Goal: Transaction & Acquisition: Book appointment/travel/reservation

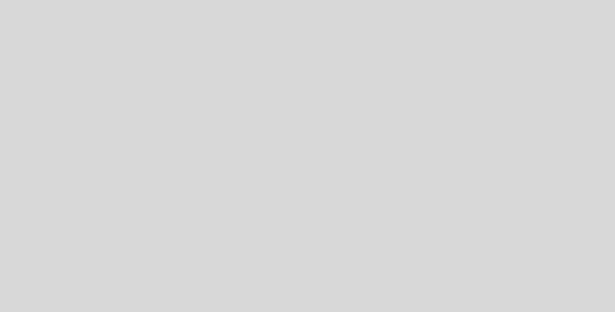
select select "es"
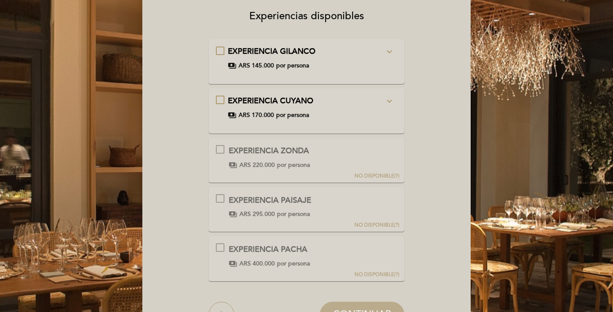
scroll to position [85, 0]
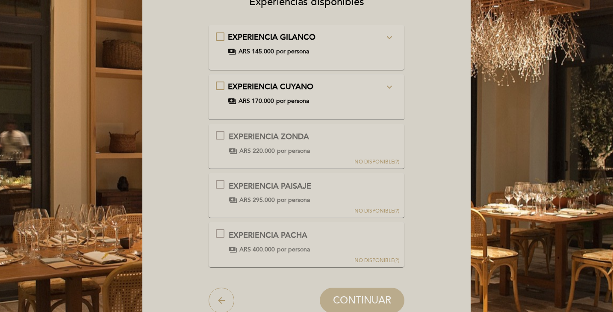
click at [218, 84] on div "EXPERIENCIA CUYANO expand_more Junto a nuestros Chef te invitamos a dejarte lle…" at bounding box center [307, 94] width 182 height 24
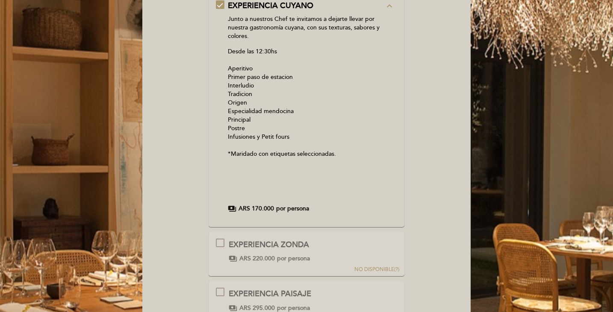
scroll to position [43, 0]
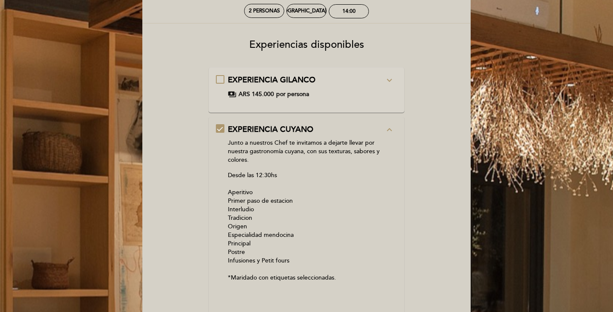
click at [221, 129] on div "EXPERIENCIA CUYANO expand_less Junto a nuestros Chef te invitamos a dejarte lle…" at bounding box center [307, 230] width 182 height 213
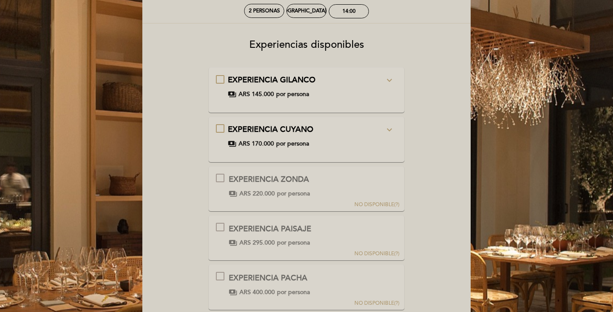
click at [221, 129] on div "EXPERIENCIA CUYANO expand_more Junto a nuestros Chef te invitamos a dejarte lle…" at bounding box center [307, 136] width 182 height 24
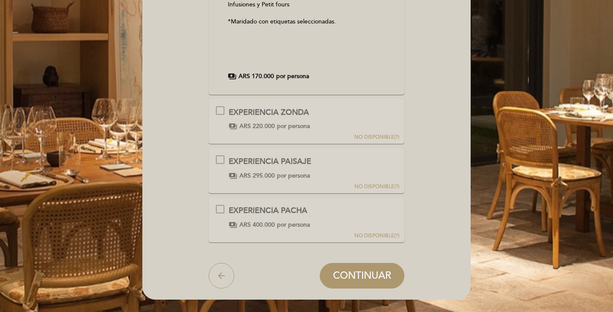
scroll to position [356, 0]
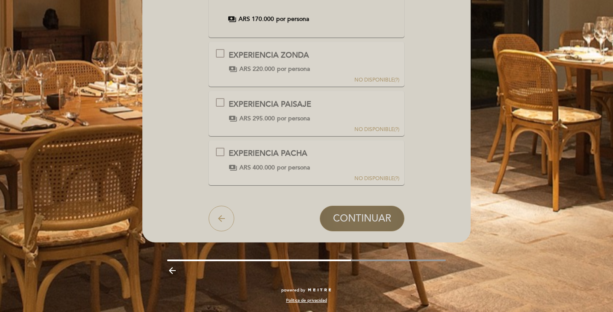
click at [352, 218] on span "CONTINUAR" at bounding box center [362, 219] width 58 height 12
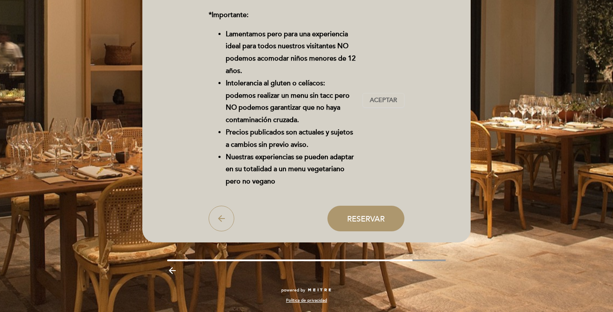
scroll to position [179, 0]
click at [379, 100] on span "Aceptar" at bounding box center [383, 100] width 27 height 9
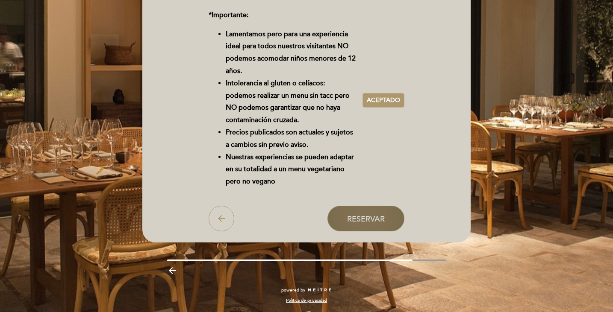
click at [377, 213] on button "Reservar" at bounding box center [365, 219] width 77 height 26
click at [365, 221] on span "Reservar" at bounding box center [366, 218] width 38 height 9
click at [360, 216] on span "Reservar" at bounding box center [366, 218] width 38 height 9
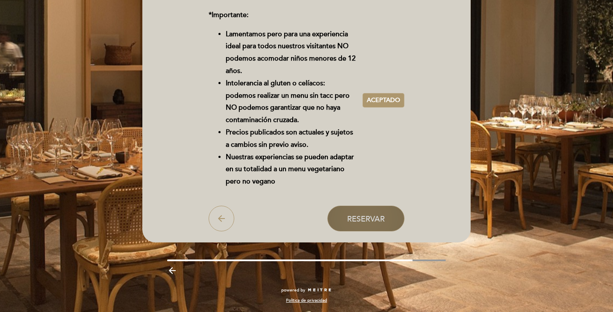
click at [360, 215] on span "Reservar" at bounding box center [366, 218] width 38 height 9
drag, startPoint x: 360, startPoint y: 215, endPoint x: 363, endPoint y: 207, distance: 7.9
click at [361, 214] on span "Reservar" at bounding box center [366, 218] width 38 height 9
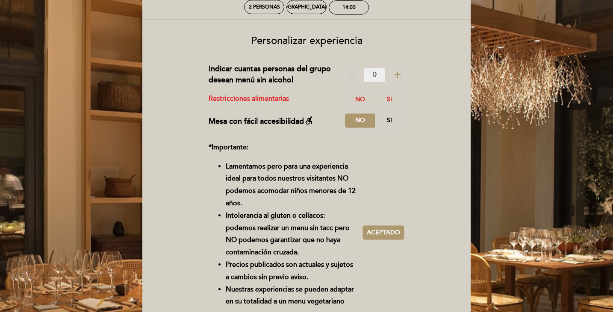
scroll to position [0, 0]
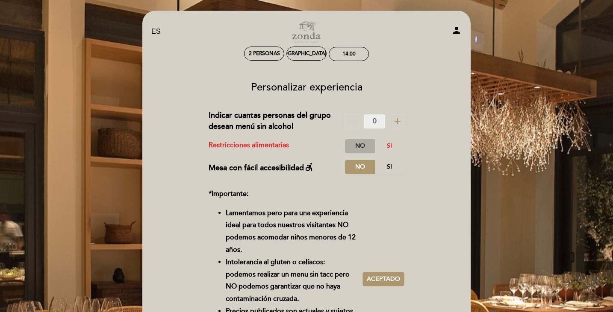
click at [365, 145] on label "No" at bounding box center [360, 146] width 30 height 14
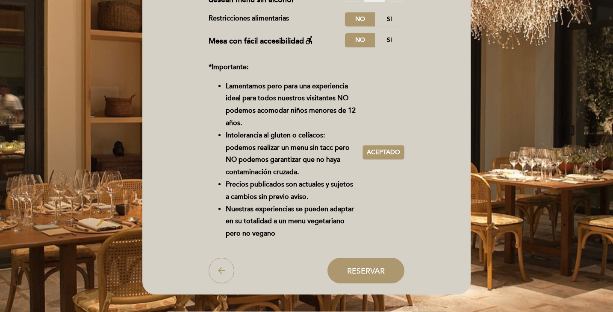
scroll to position [179, 0]
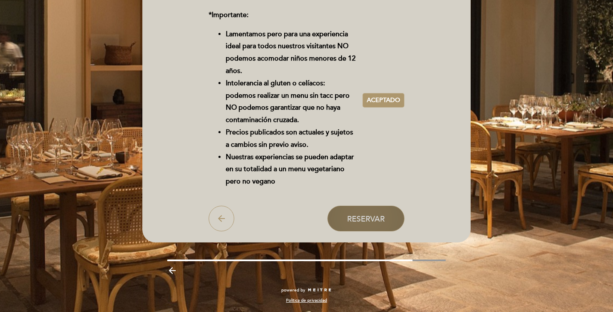
click at [359, 221] on span "Reservar" at bounding box center [366, 218] width 38 height 9
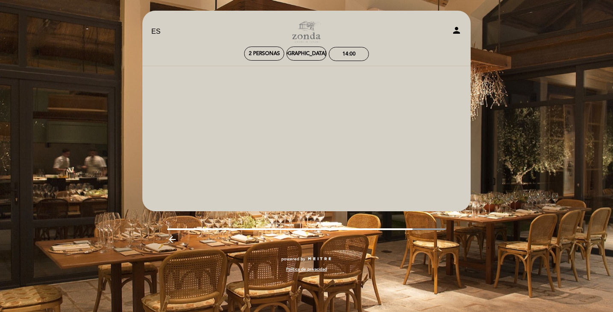
scroll to position [0, 0]
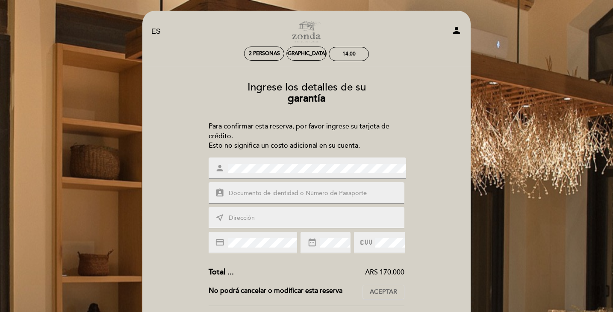
click at [279, 204] on div "person assignment_ind near_me credit_card date_range" at bounding box center [307, 206] width 196 height 96
click at [280, 193] on input "text" at bounding box center [317, 194] width 178 height 10
click at [281, 193] on input "text" at bounding box center [317, 194] width 178 height 10
click at [282, 193] on input "text" at bounding box center [317, 194] width 178 height 10
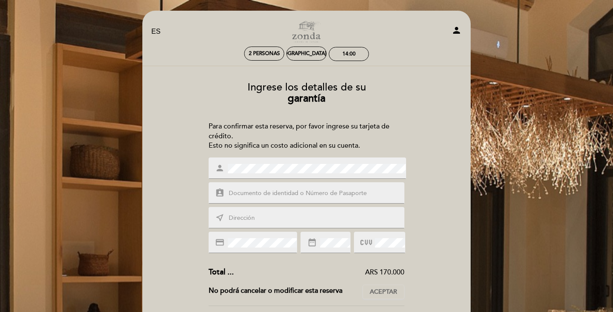
click at [263, 189] on input "text" at bounding box center [317, 194] width 178 height 10
click at [259, 202] on div "assignment_ind" at bounding box center [307, 192] width 196 height 21
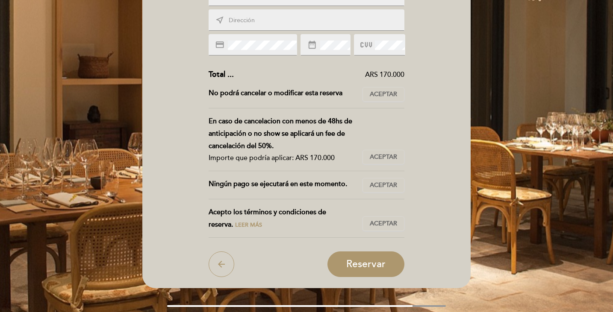
scroll to position [85, 0]
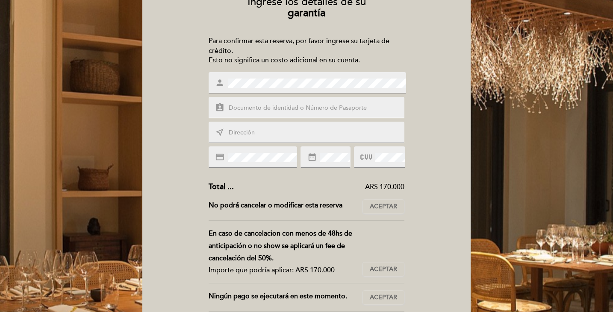
click at [272, 113] on div "assignment_ind" at bounding box center [307, 107] width 196 height 21
